Goal: Transaction & Acquisition: Obtain resource

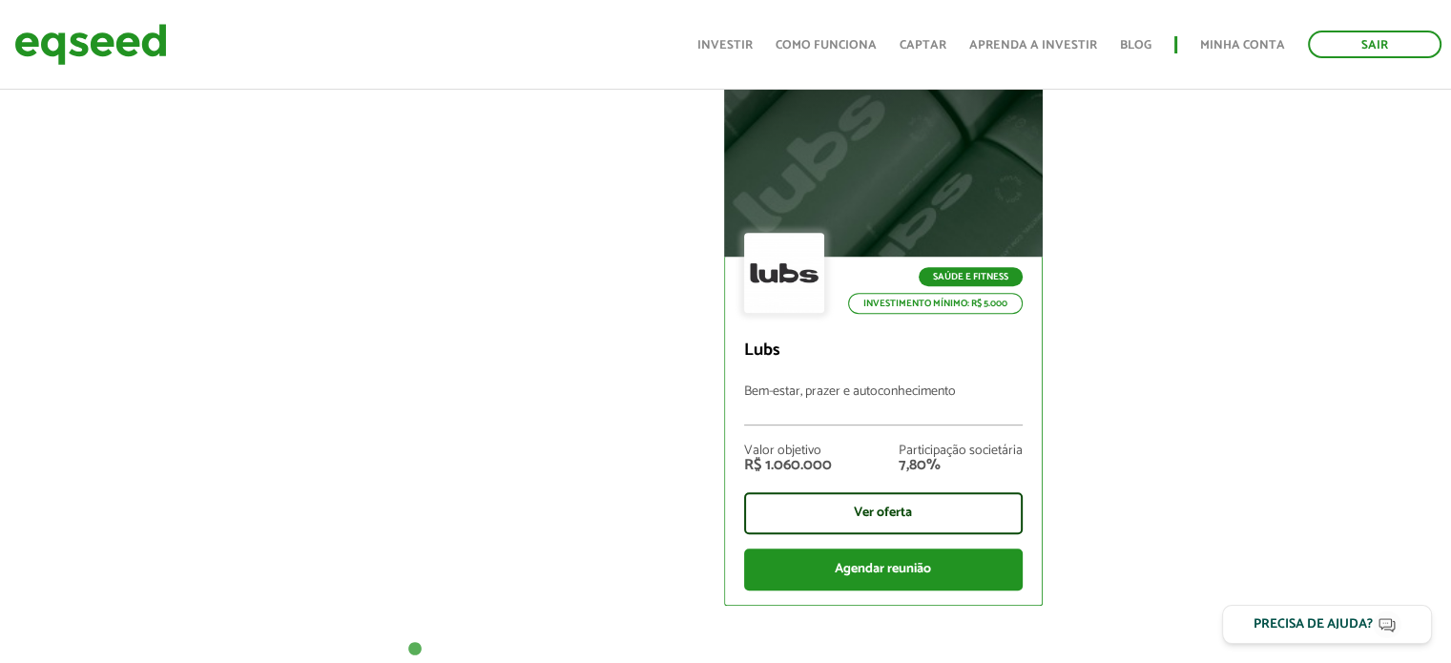
scroll to position [763, 0]
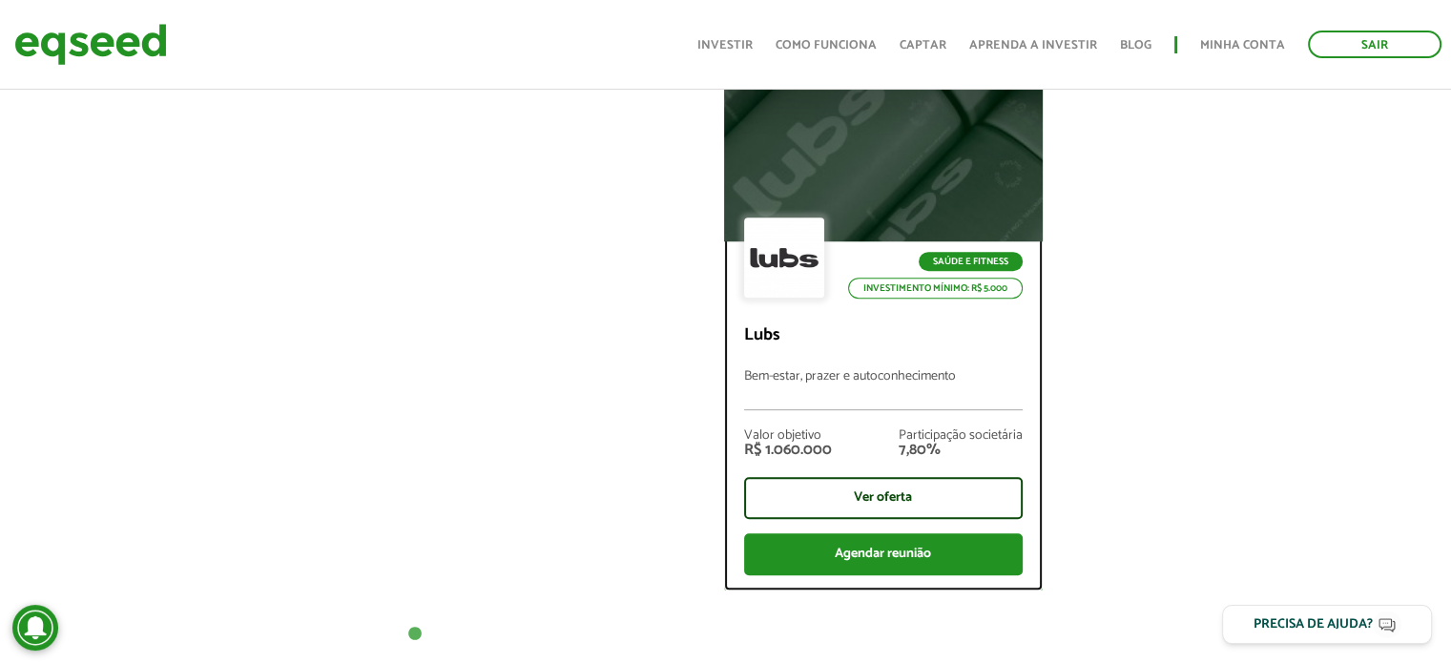
click at [876, 197] on div at bounding box center [883, 143] width 383 height 235
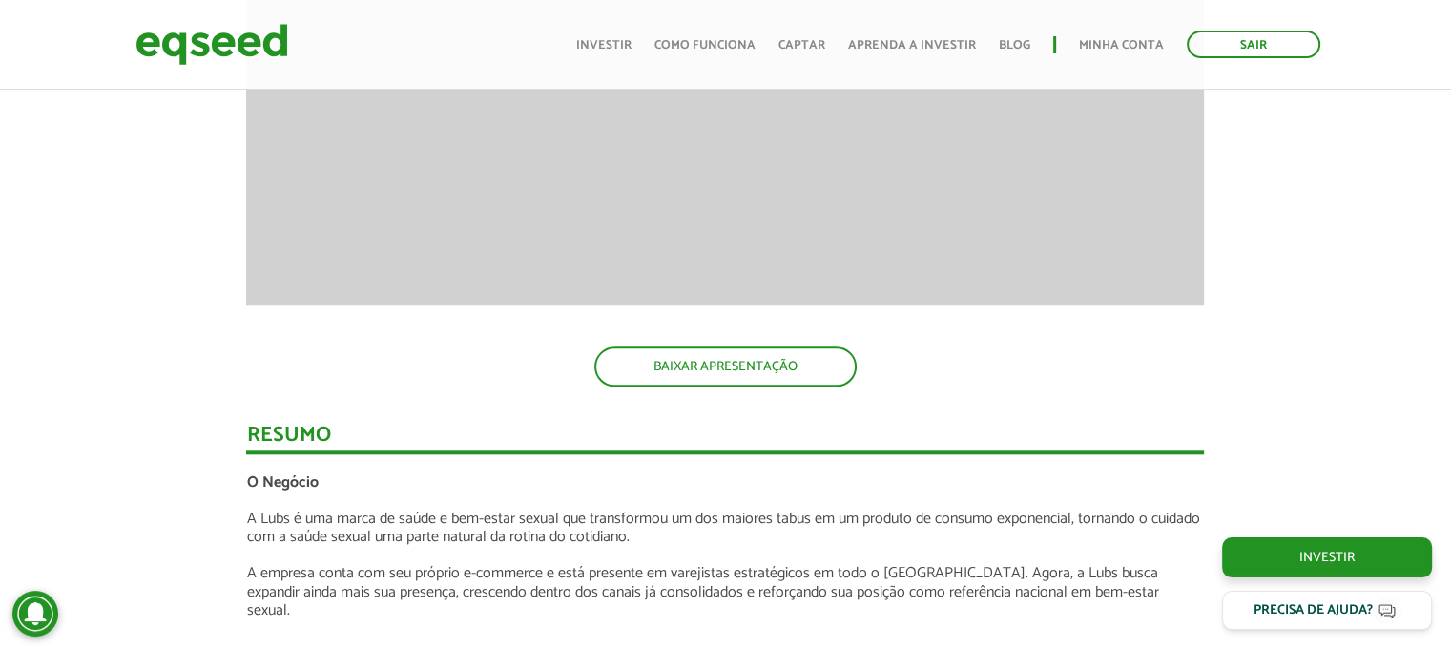
scroll to position [1908, 0]
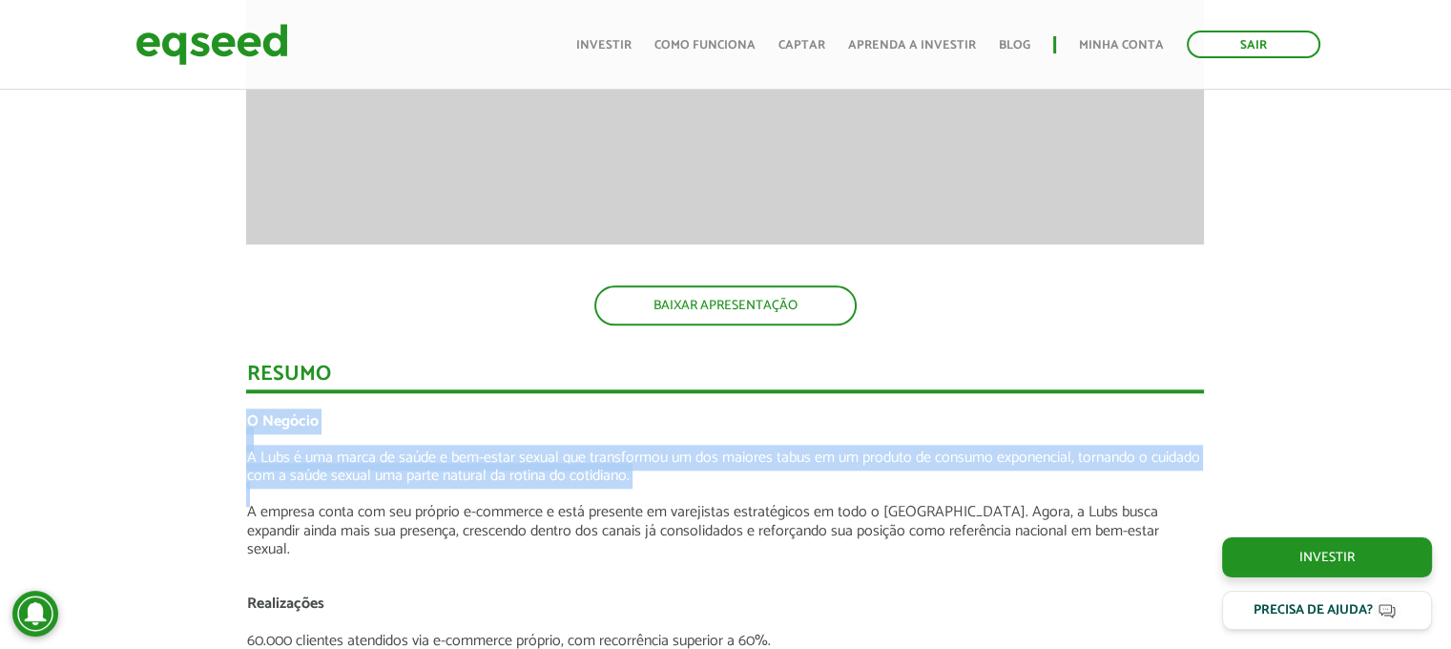
drag, startPoint x: 248, startPoint y: 408, endPoint x: 709, endPoint y: 486, distance: 467.3
click at [709, 486] on p at bounding box center [725, 494] width 958 height 18
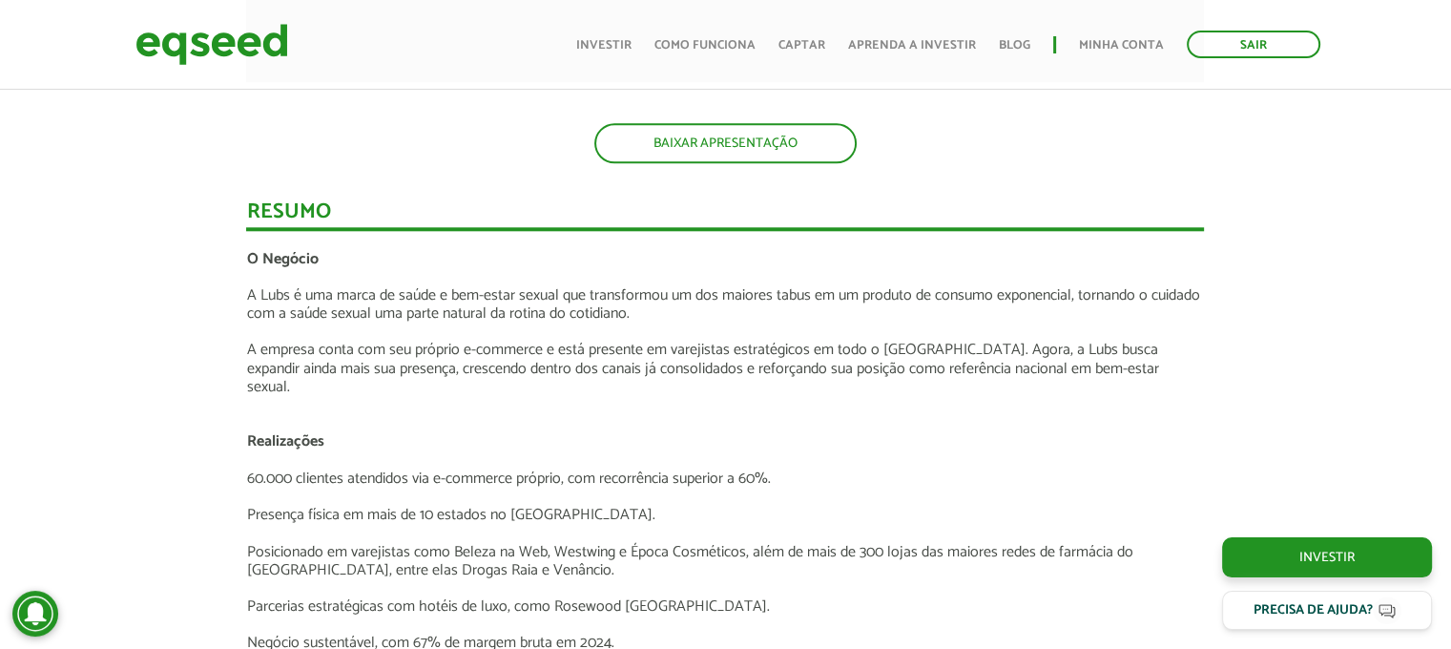
scroll to position [2099, 0]
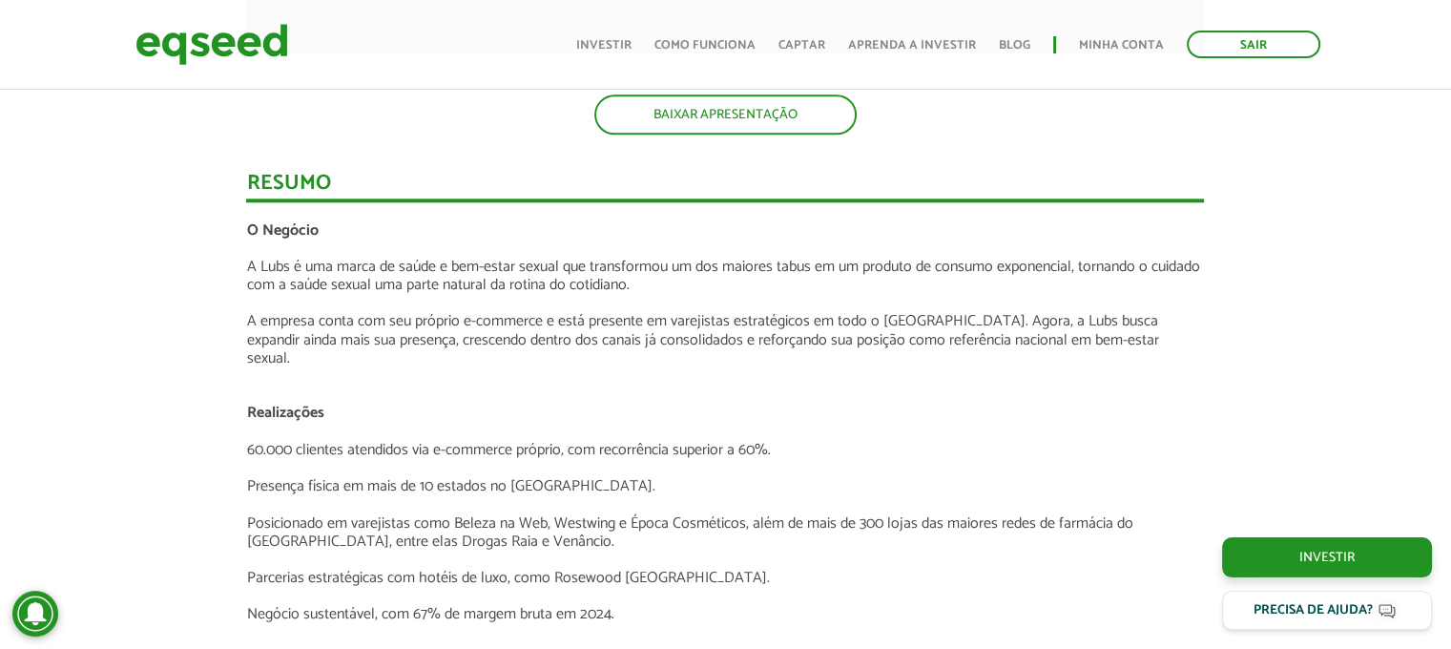
click at [451, 367] on p at bounding box center [725, 376] width 958 height 18
click at [451, 349] on p "A empresa conta com seu próprio e-commerce e está presente em varejistas estrat…" at bounding box center [725, 339] width 958 height 55
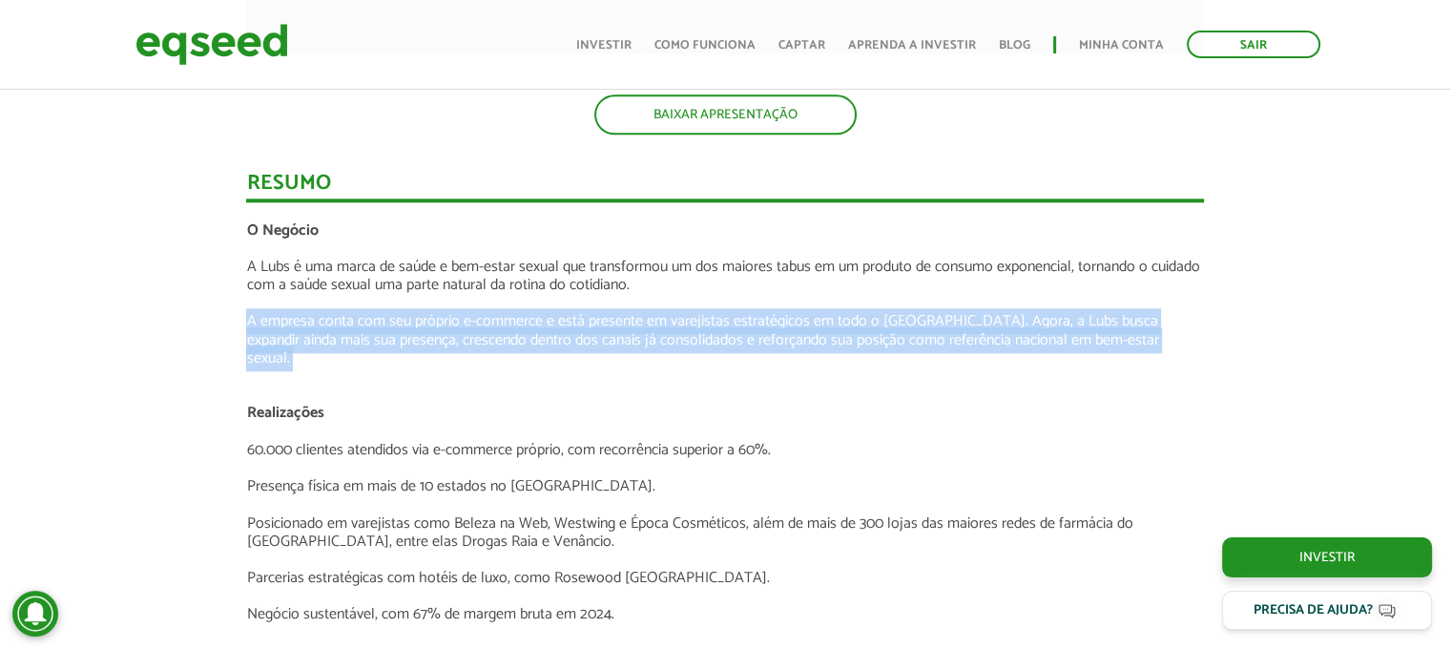
click at [451, 349] on p "A empresa conta com seu próprio e-commerce e está presente em varejistas estrat…" at bounding box center [725, 339] width 958 height 55
click at [451, 346] on p "A empresa conta com seu próprio e-commerce e está presente em varejistas estrat…" at bounding box center [725, 339] width 958 height 55
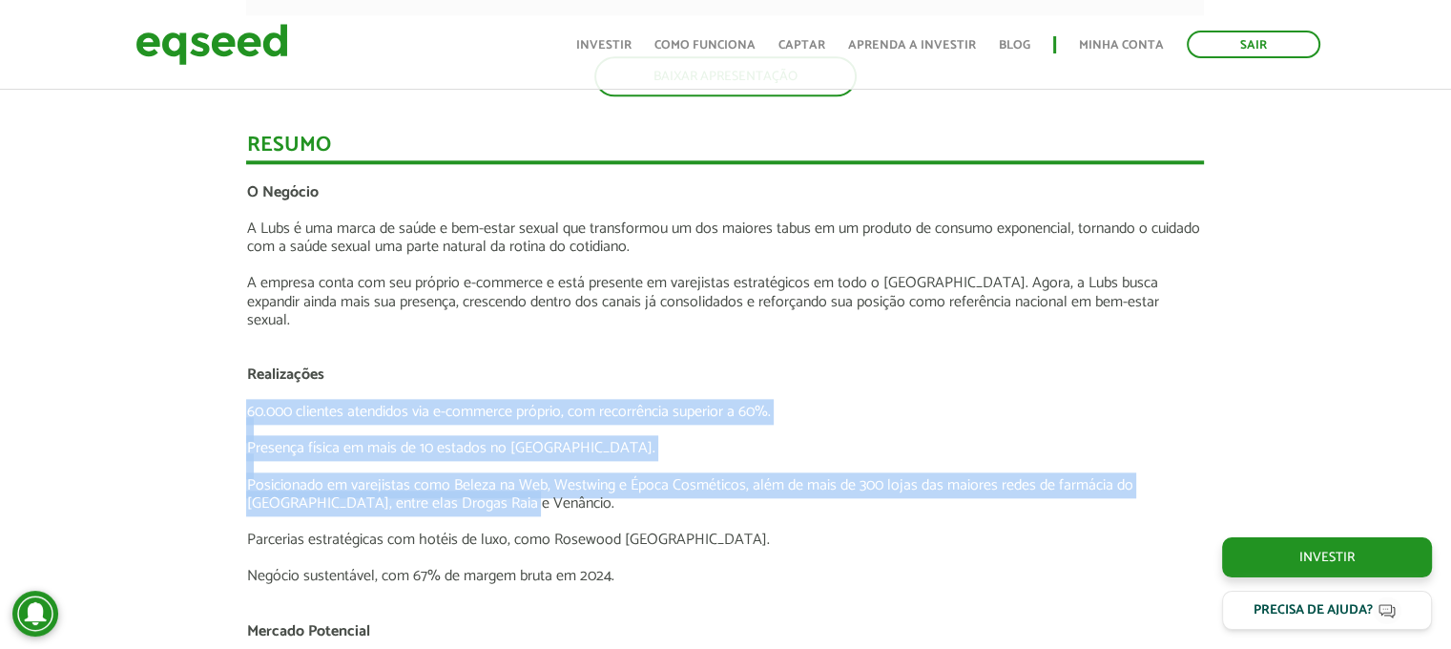
drag, startPoint x: 263, startPoint y: 405, endPoint x: 592, endPoint y: 487, distance: 339.0
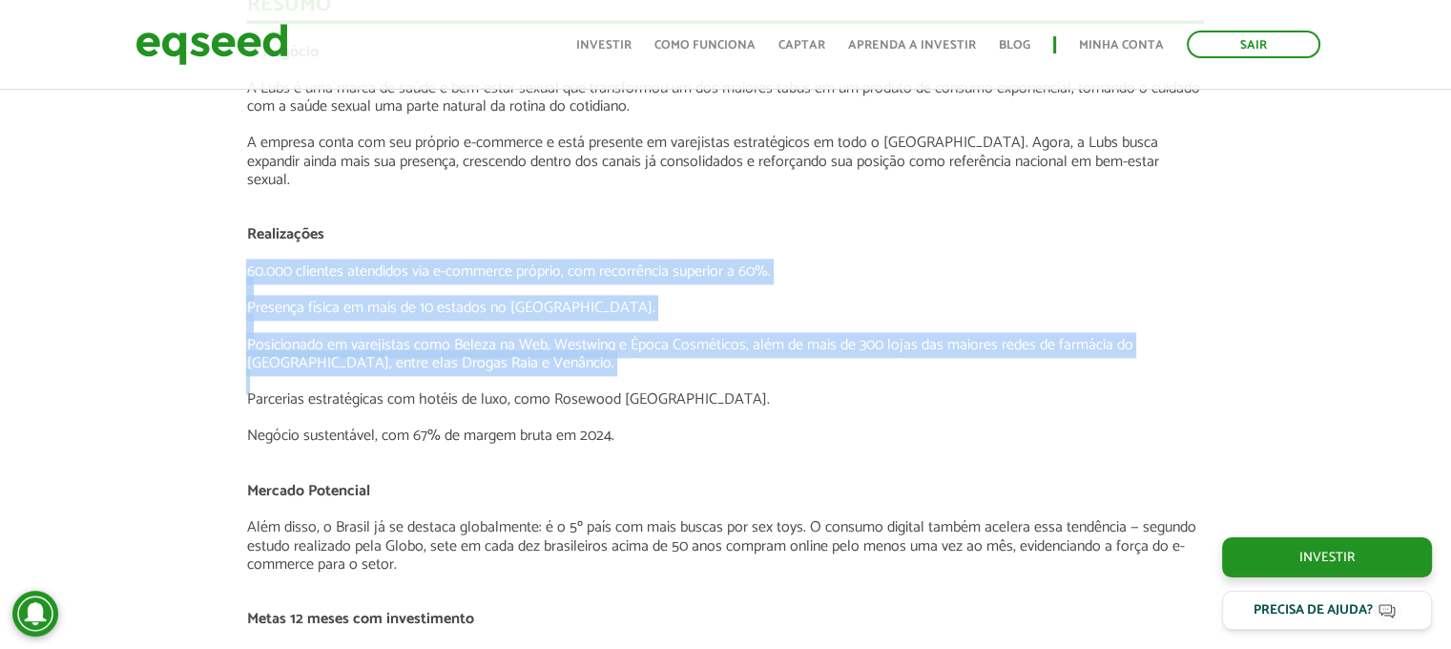
scroll to position [2290, 0]
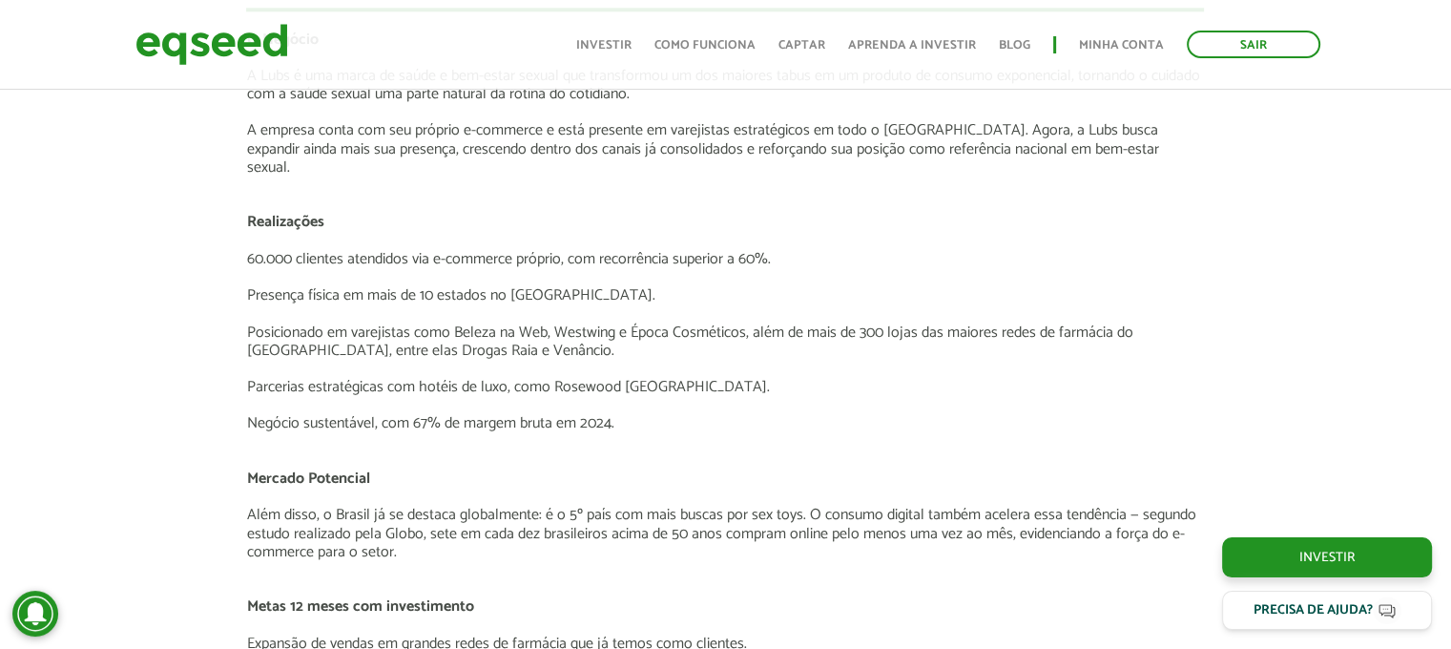
drag, startPoint x: 653, startPoint y: 474, endPoint x: 664, endPoint y: 448, distance: 28.2
click at [661, 452] on div "O Negócio A Lubs é uma marca de saúde e bem-estar sexual que transformou um dos…" at bounding box center [725, 635] width 958 height 1208
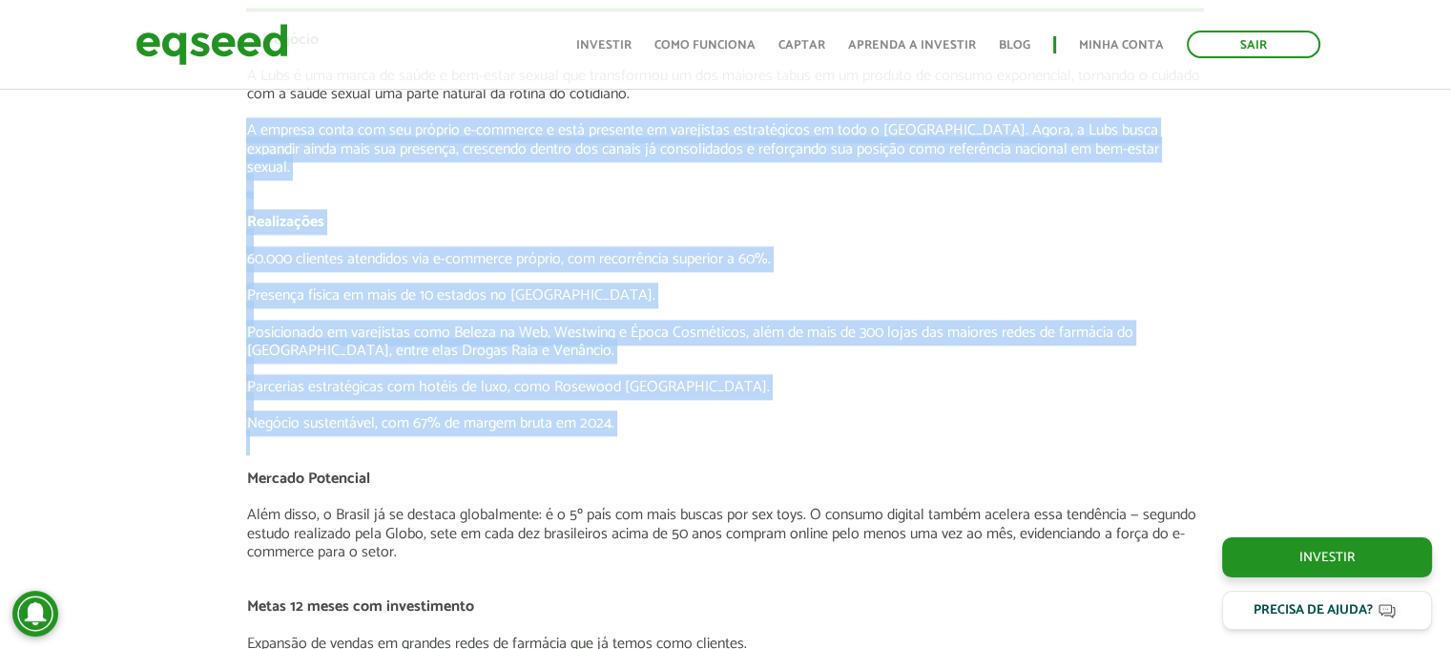
drag, startPoint x: 673, startPoint y: 427, endPoint x: 243, endPoint y: 120, distance: 527.9
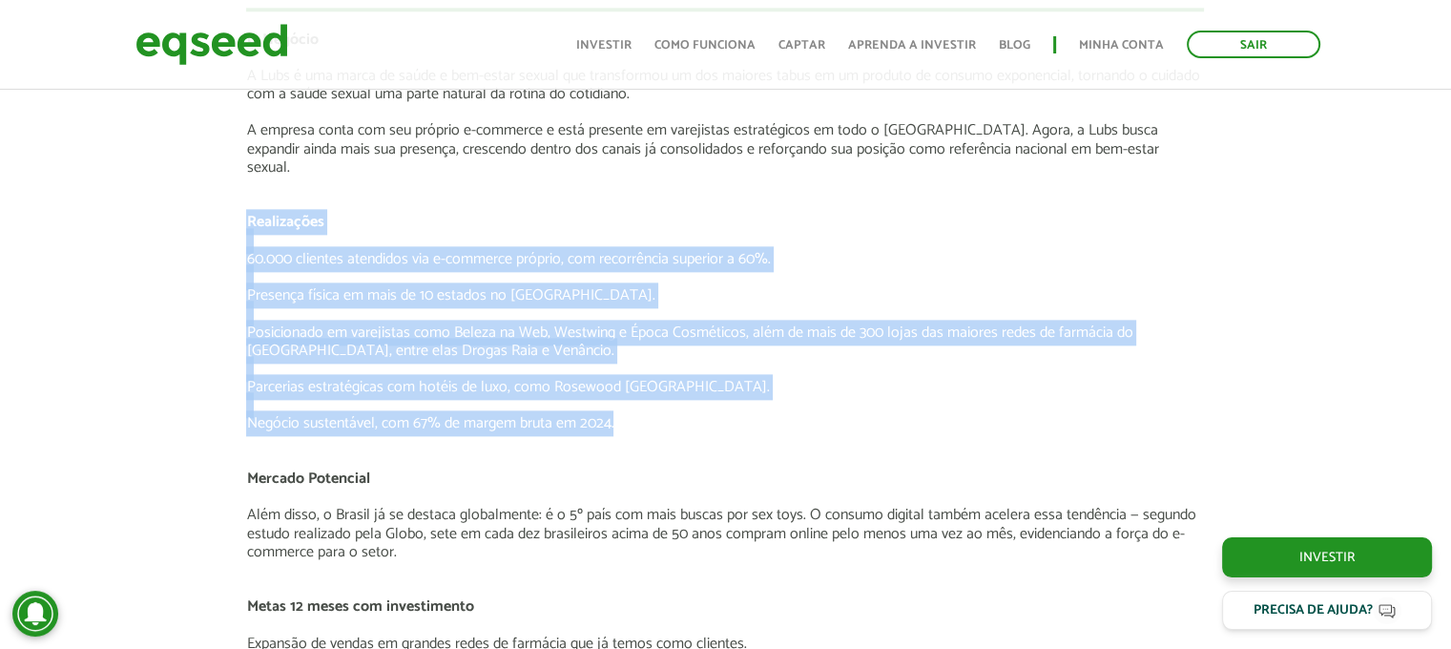
drag, startPoint x: 218, startPoint y: 195, endPoint x: 733, endPoint y: 405, distance: 555.4
click at [733, 414] on p "Negócio sustentável, com 67% de margem bruta em 2024." at bounding box center [725, 423] width 958 height 18
drag, startPoint x: 541, startPoint y: 350, endPoint x: 245, endPoint y: 182, distance: 340.1
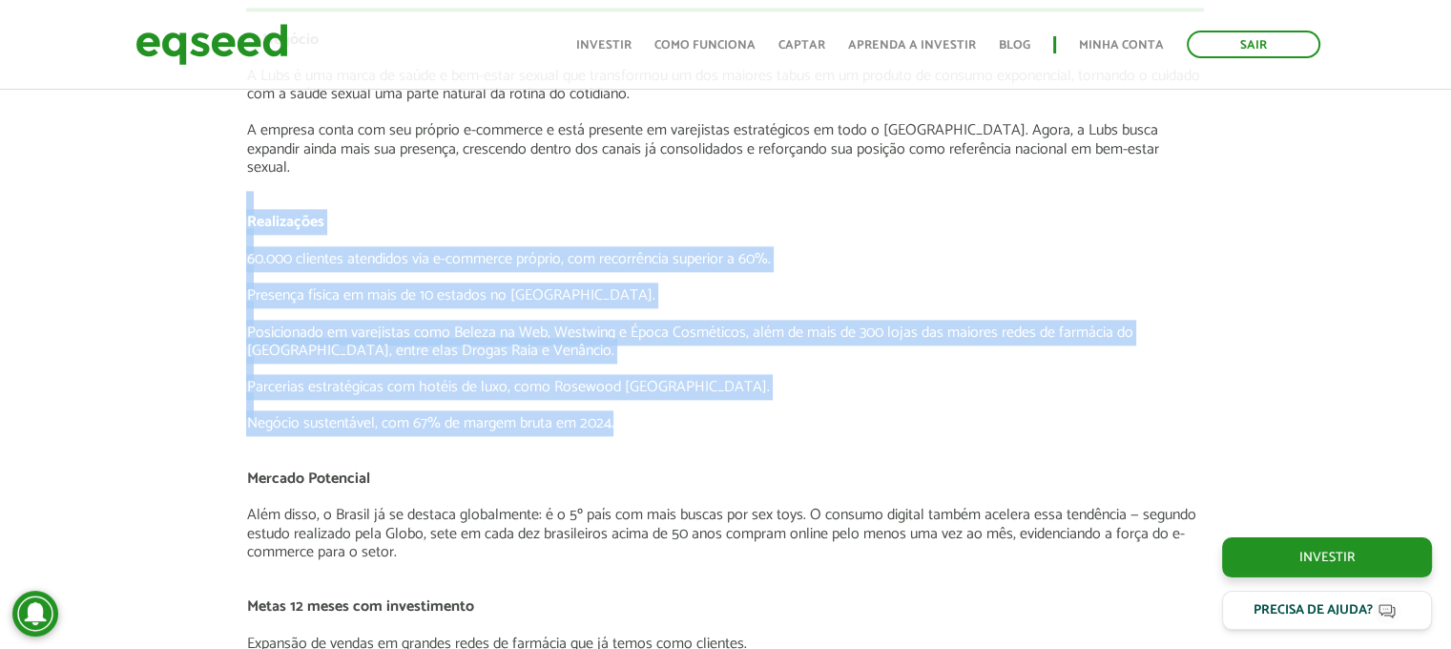
drag, startPoint x: 245, startPoint y: 182, endPoint x: 490, endPoint y: 441, distance: 356.3
click at [490, 451] on p at bounding box center [725, 460] width 958 height 18
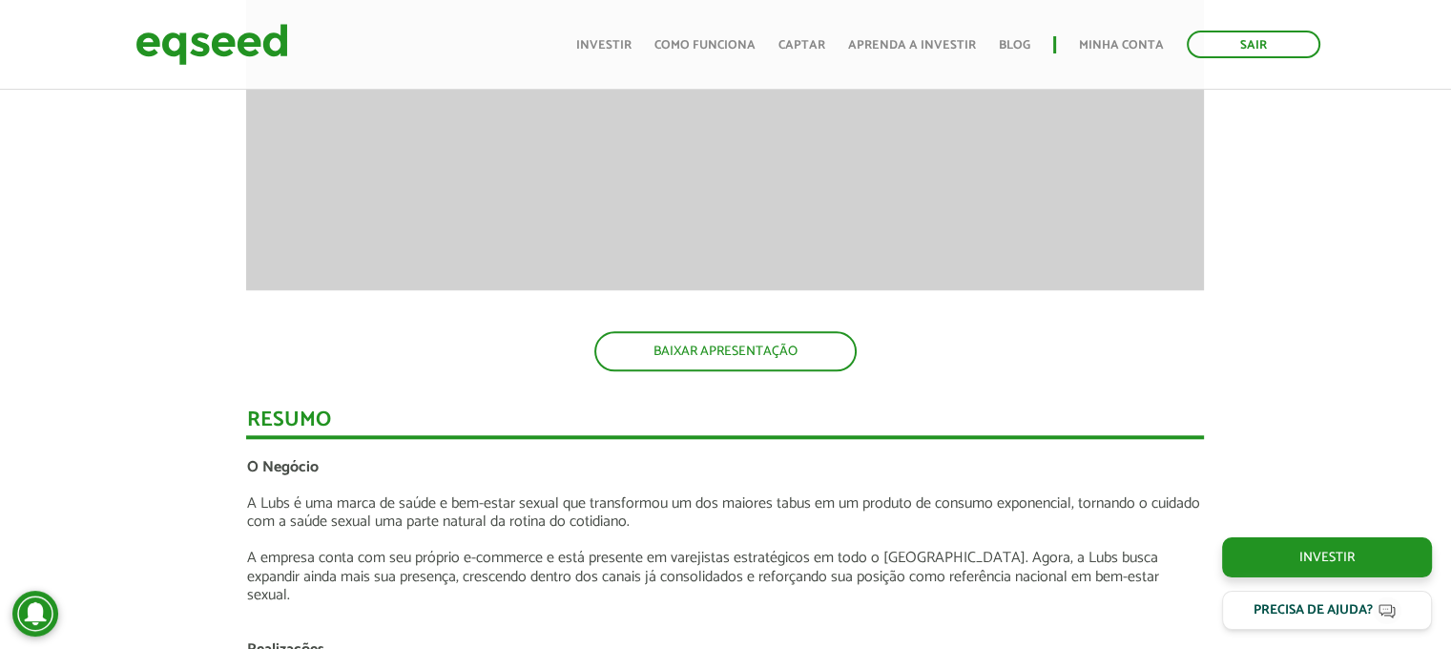
scroll to position [1813, 0]
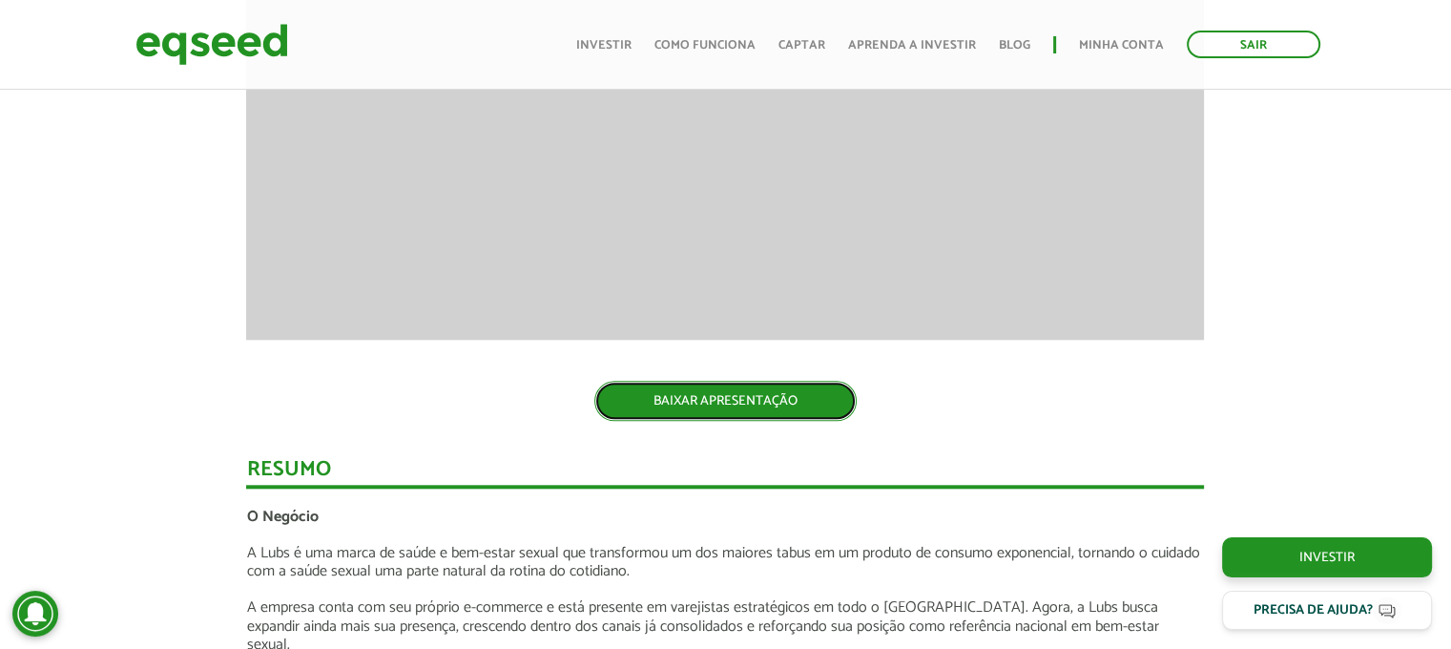
click at [738, 405] on link "BAIXAR APRESENTAÇÃO" at bounding box center [725, 401] width 262 height 40
